Goal: Find specific page/section: Find specific page/section

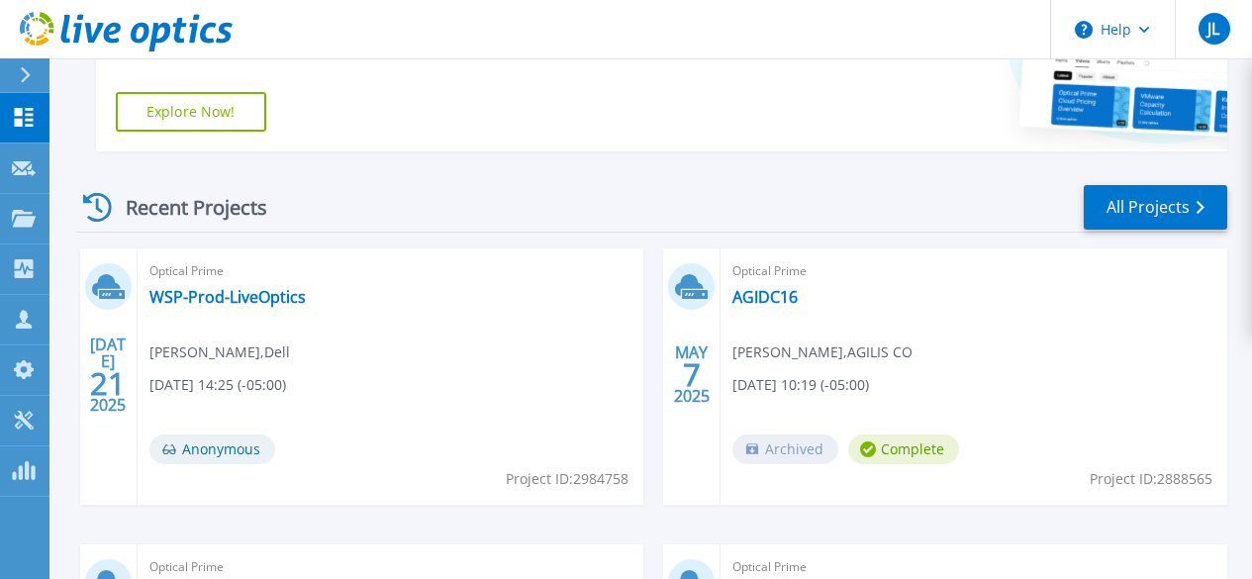
scroll to position [513, 0]
click at [1098, 201] on link "All Projects" at bounding box center [1155, 208] width 143 height 45
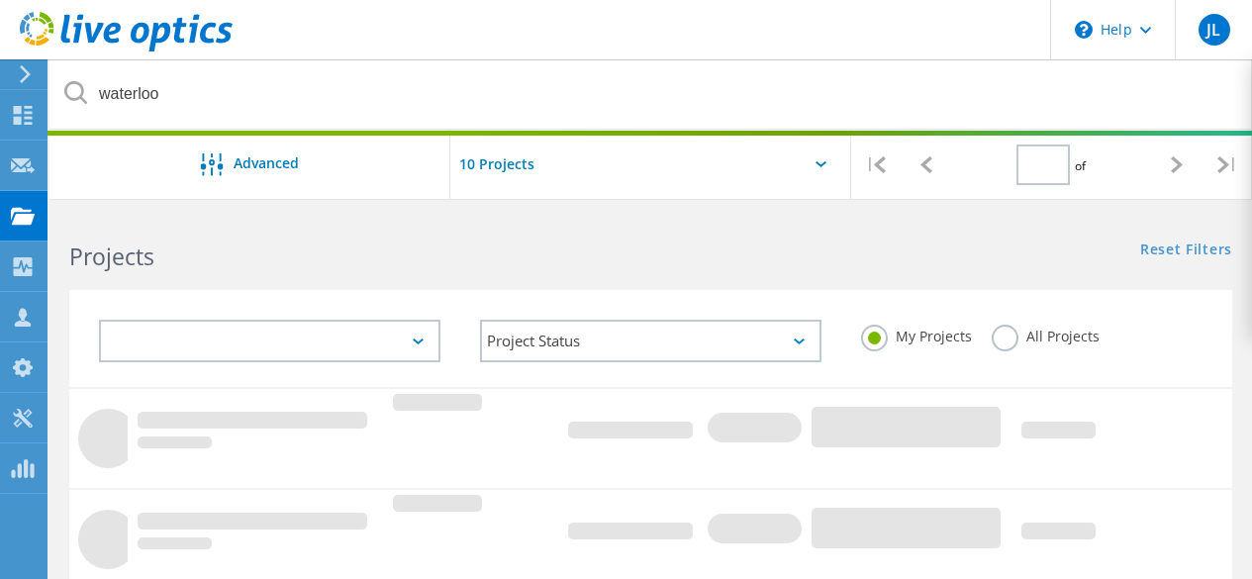
type input "1"
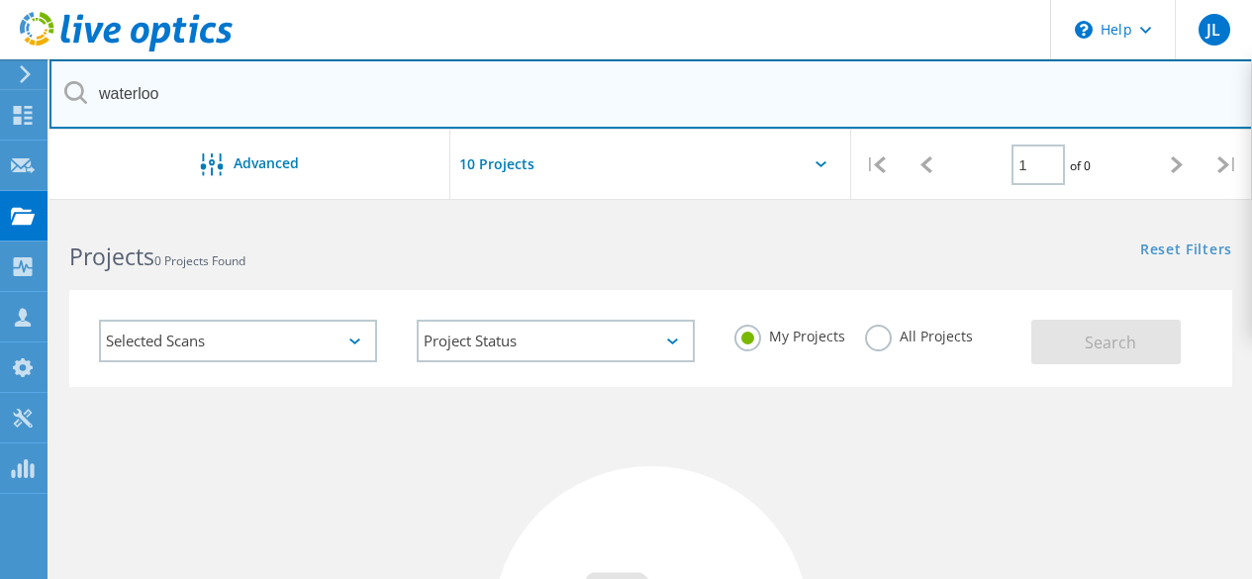
click at [369, 89] on input "waterloo" at bounding box center [650, 93] width 1203 height 69
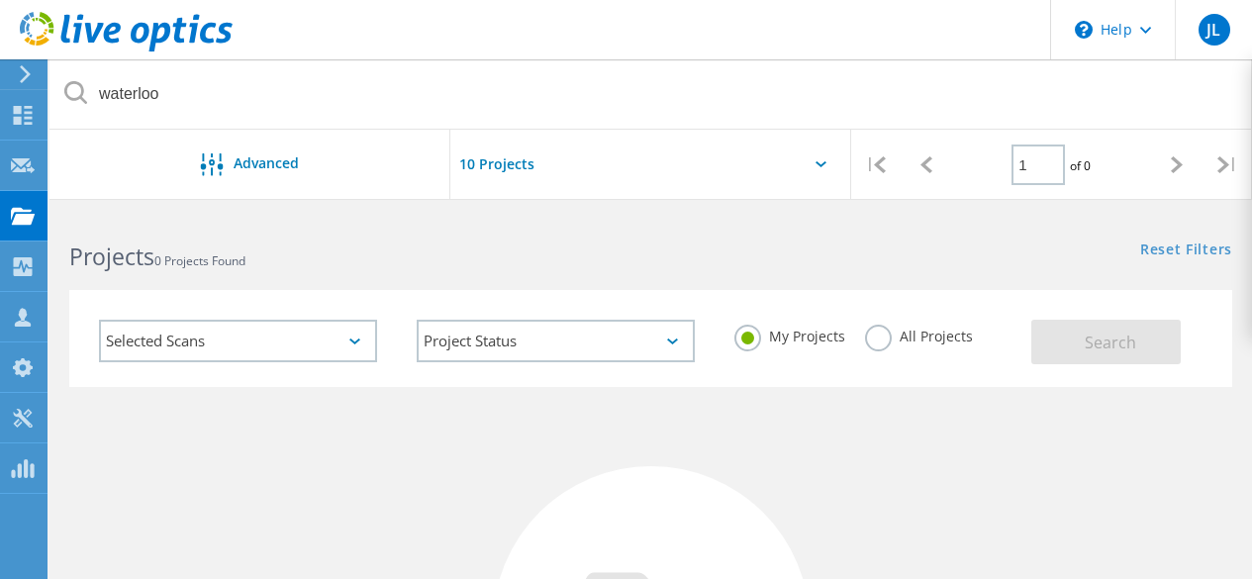
click at [870, 343] on label "All Projects" at bounding box center [919, 334] width 108 height 19
click at [0, 0] on input "All Projects" at bounding box center [0, 0] width 0 height 0
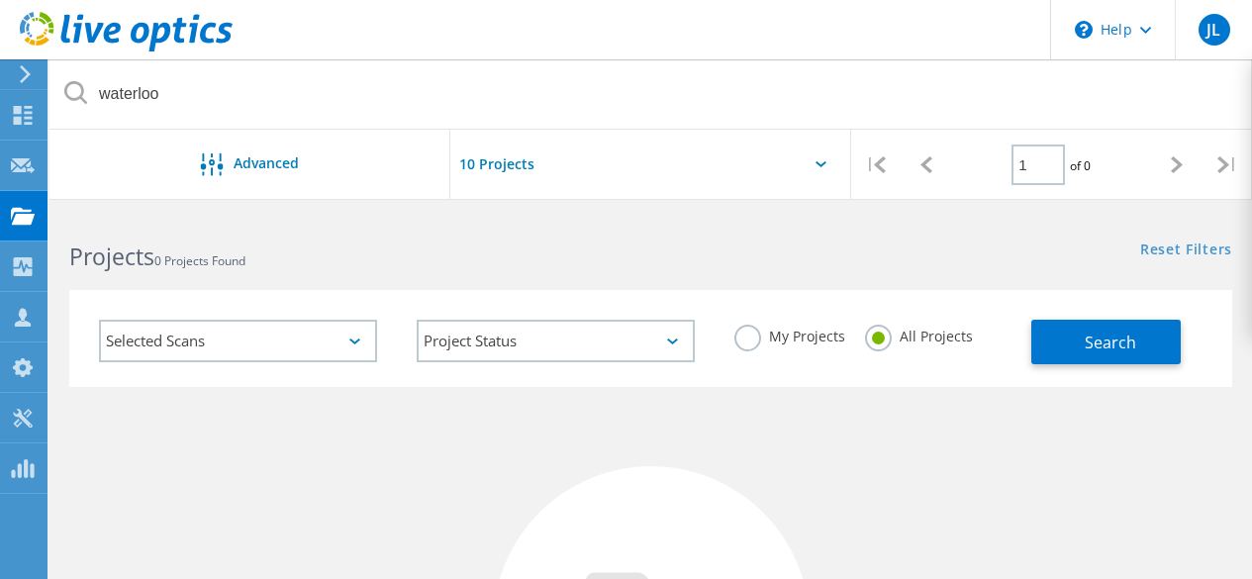
click at [1192, 326] on div "Search" at bounding box center [1126, 332] width 190 height 64
click at [1120, 343] on span "Search" at bounding box center [1110, 343] width 51 height 22
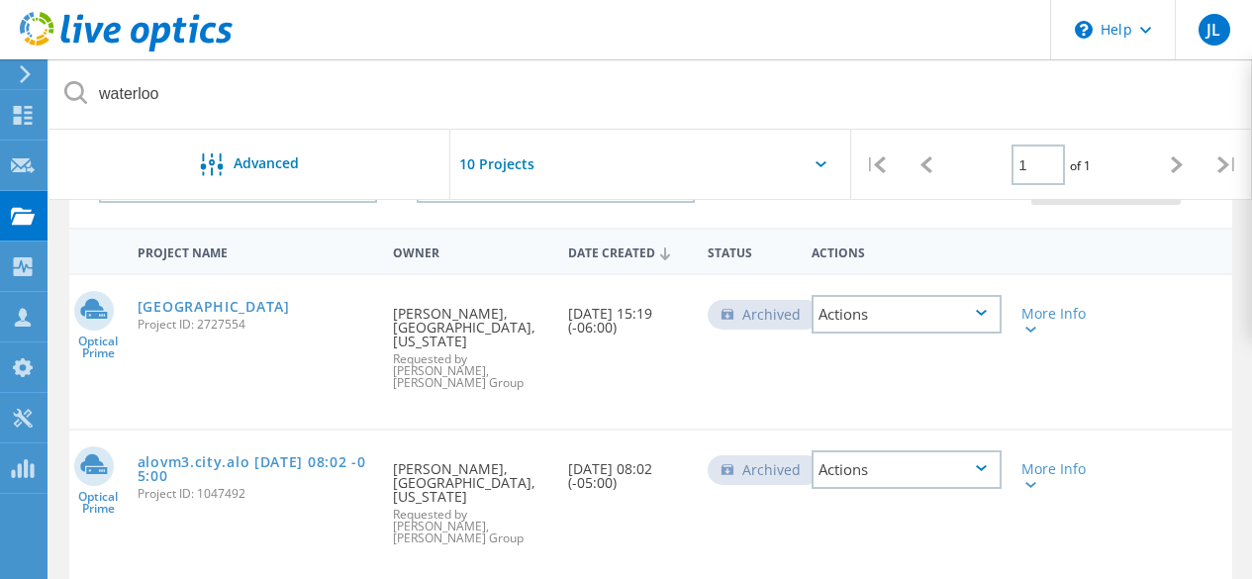
scroll to position [160, 0]
click at [160, 305] on link "[GEOGRAPHIC_DATA]" at bounding box center [214, 306] width 152 height 14
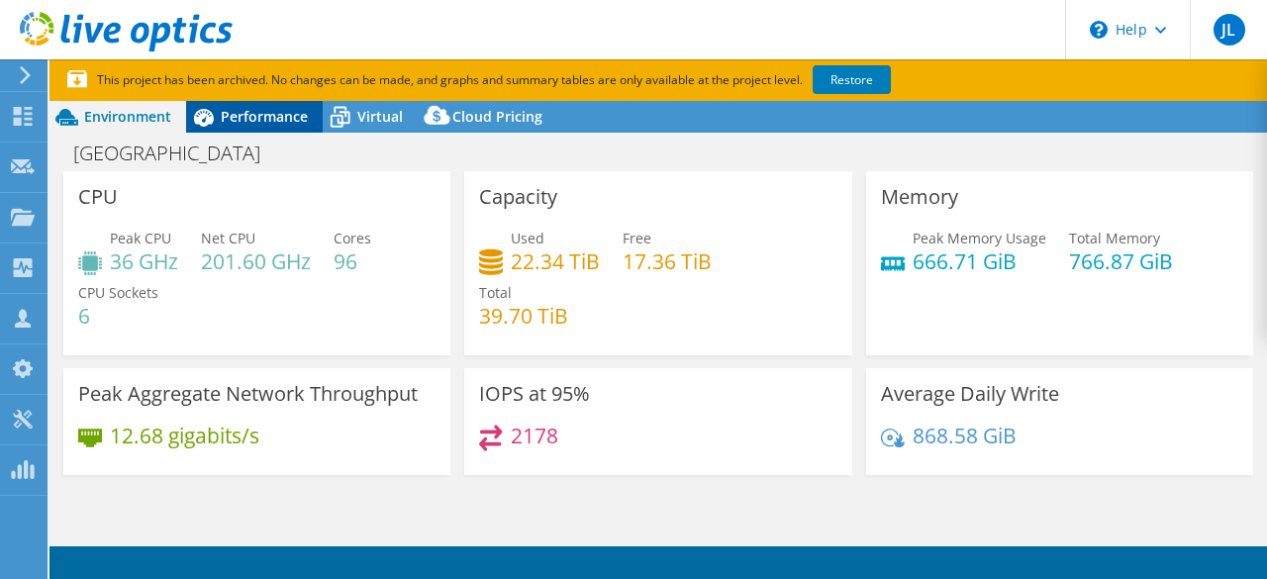
click at [276, 109] on span "Performance" at bounding box center [264, 116] width 87 height 19
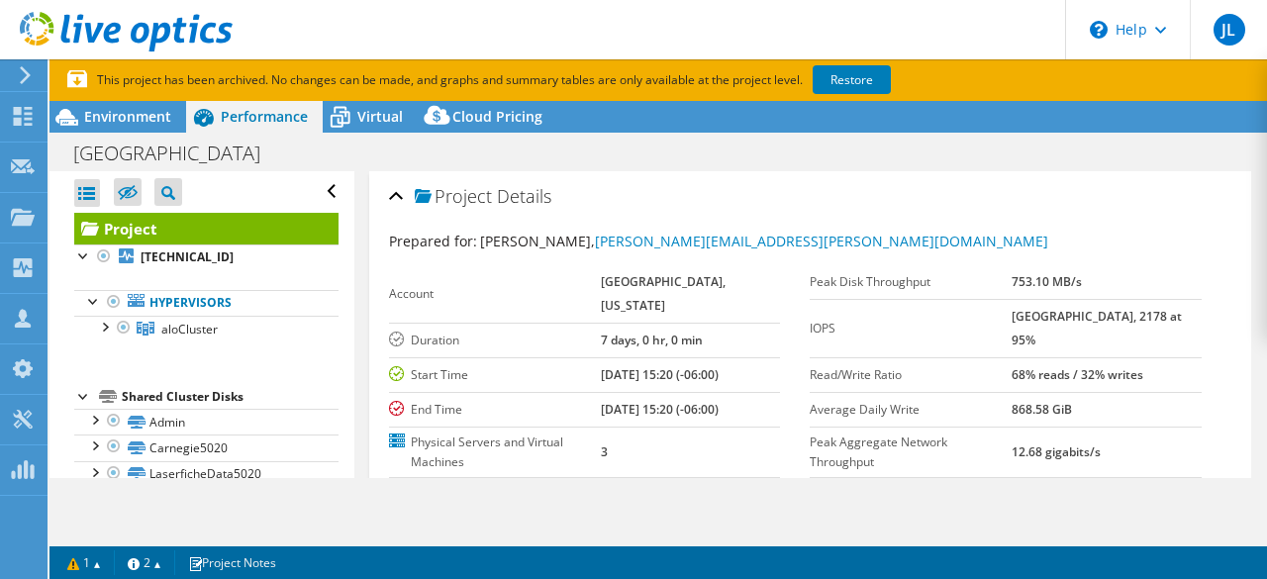
select select "USD"
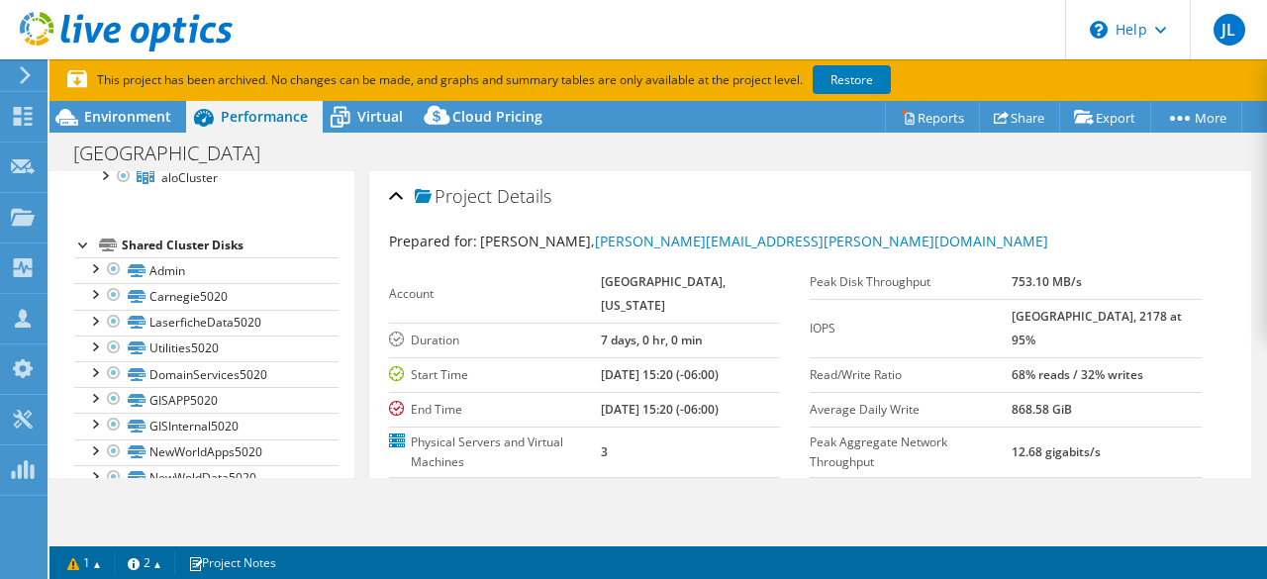
scroll to position [175, 0]
